Goal: Information Seeking & Learning: Learn about a topic

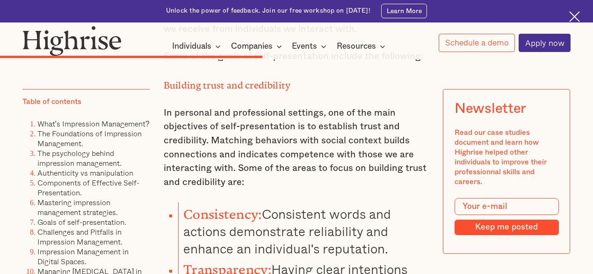
scroll to position [7599, 0]
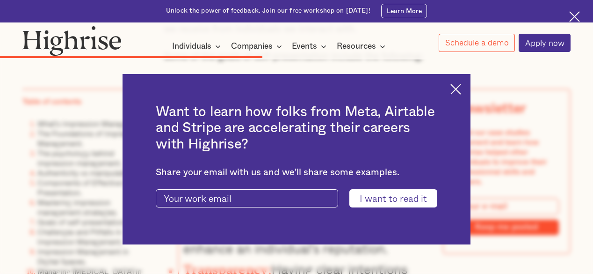
click at [459, 92] on img at bounding box center [455, 89] width 11 height 11
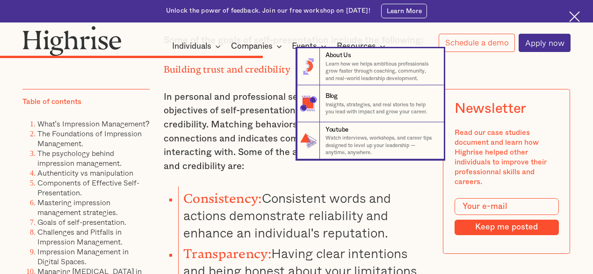
scroll to position [7612, 0]
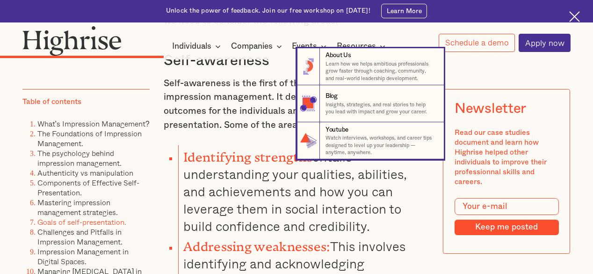
scroll to position [5186, 0]
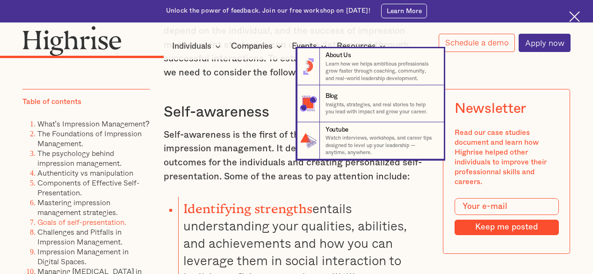
click at [171, 131] on nav "8 About Us Learn how we helps ambitious professionals grow faster through coach…" at bounding box center [296, 103] width 592 height 111
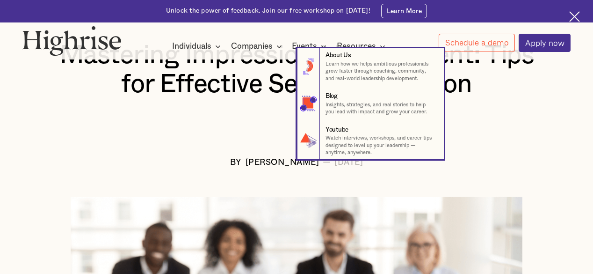
scroll to position [0, 0]
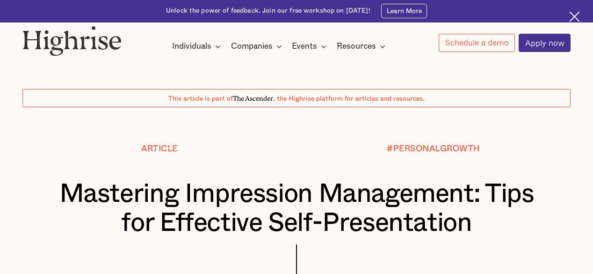
click at [227, 179] on h1 "Mastering Impression Management: Tips for Effective Self-Presentation" at bounding box center [296, 208] width 502 height 58
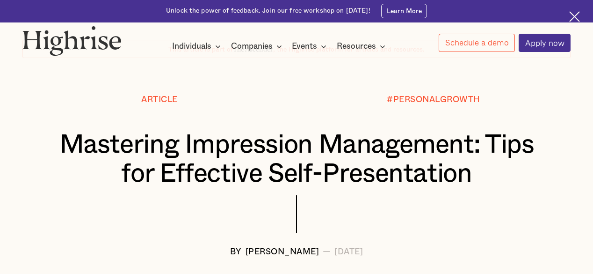
scroll to position [72, 0]
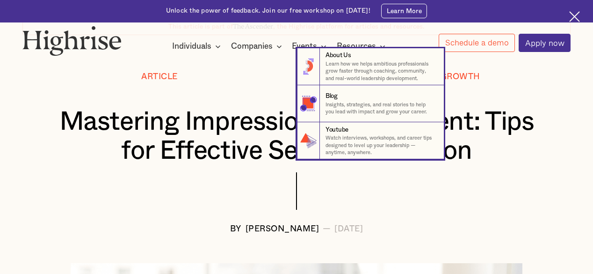
click at [156, 106] on nav "8 About Us Learn how we helps ambitious professionals grow faster through coach…" at bounding box center [296, 103] width 592 height 111
click at [242, 87] on nav "8 About Us Learn how we helps ambitious professionals grow faster through coach…" at bounding box center [296, 103] width 592 height 111
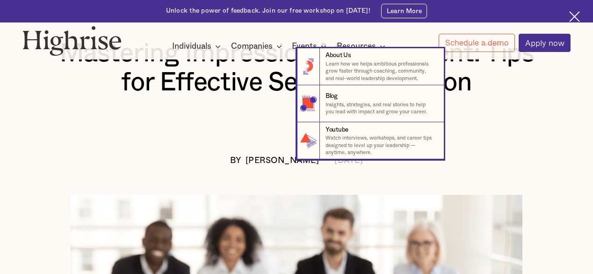
scroll to position [141, 0]
click at [242, 87] on nav "8 About Us Learn how we helps ambitious professionals grow faster through coach…" at bounding box center [296, 103] width 592 height 111
click at [345, 73] on p "Learn how we helps ambitious professionals grow faster through coaching, commun…" at bounding box center [380, 71] width 111 height 22
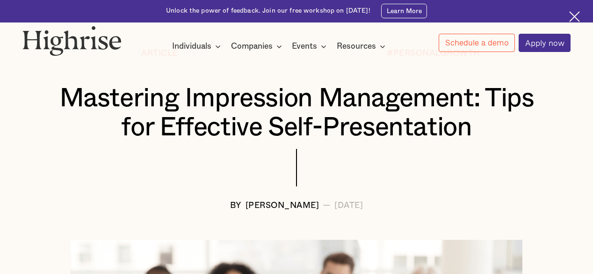
scroll to position [88, 0]
